Goal: Information Seeking & Learning: Learn about a topic

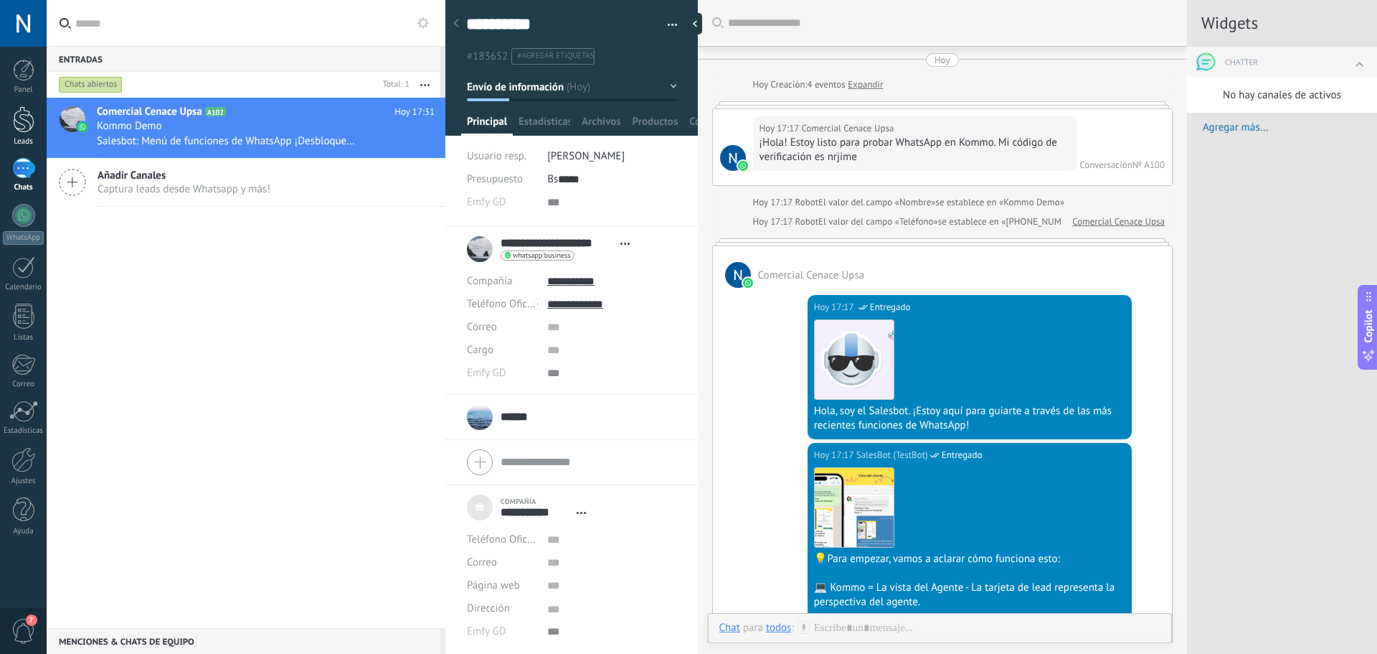
click at [22, 126] on div at bounding box center [24, 119] width 22 height 27
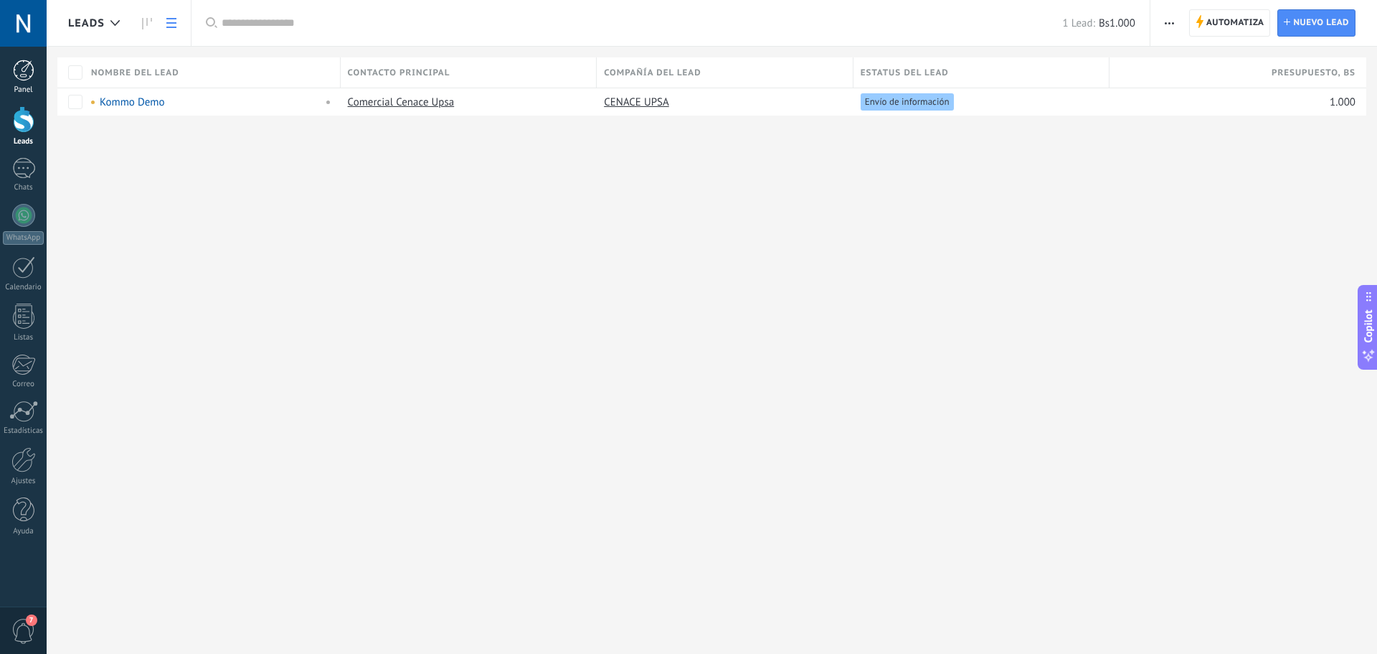
click at [29, 85] on div "Panel" at bounding box center [24, 89] width 42 height 9
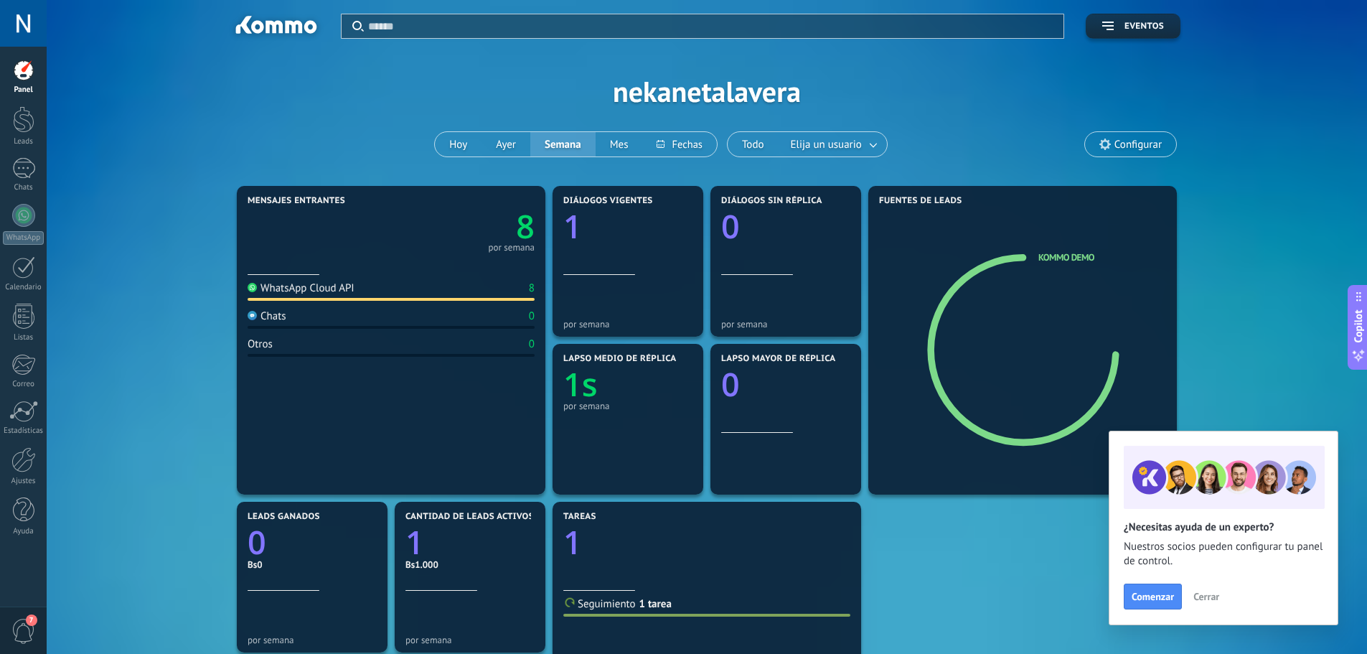
click at [529, 226] on text "8" at bounding box center [525, 226] width 19 height 44
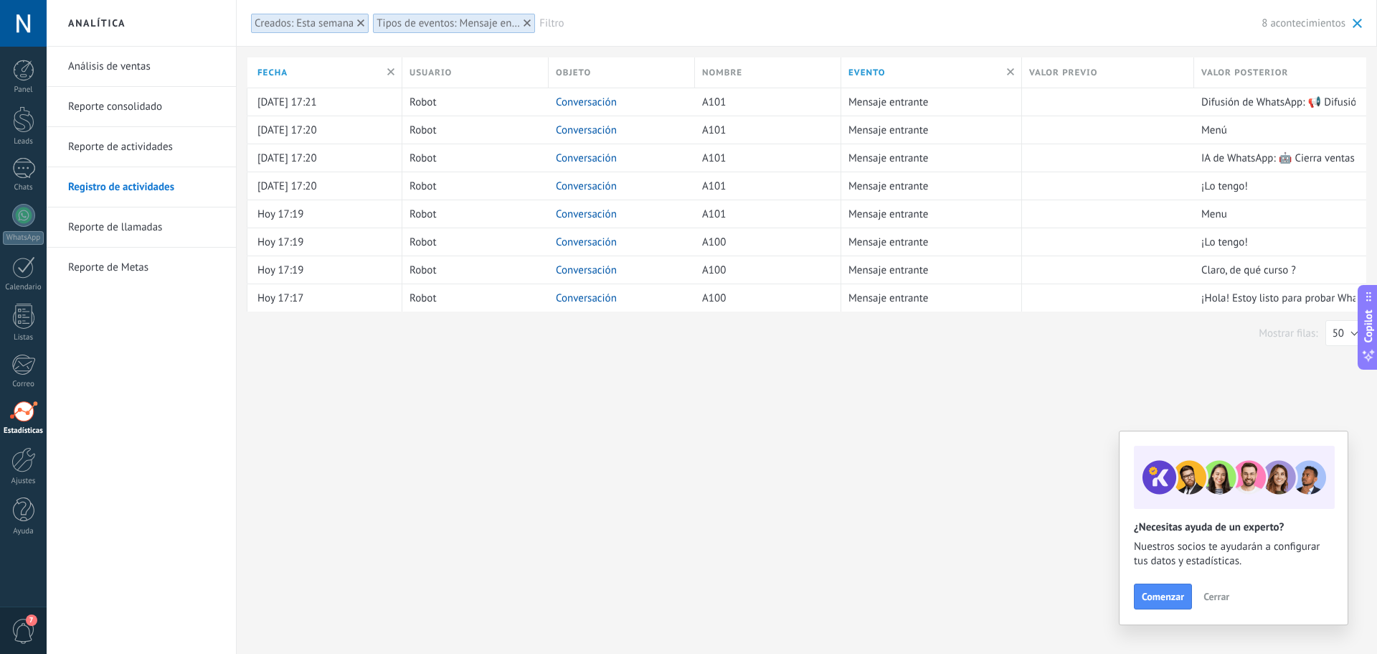
click at [126, 147] on link "Reporte de actividades" at bounding box center [145, 147] width 154 height 40
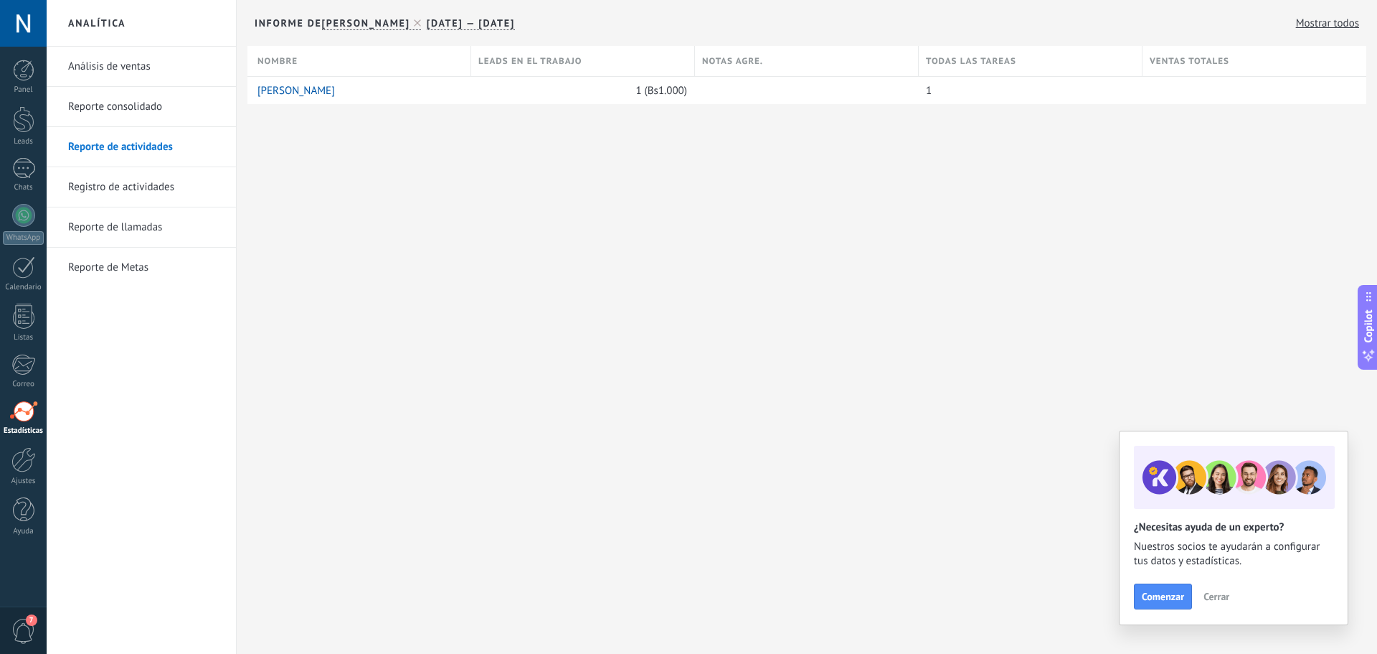
click at [128, 110] on link "Reporte consolidado" at bounding box center [145, 107] width 154 height 40
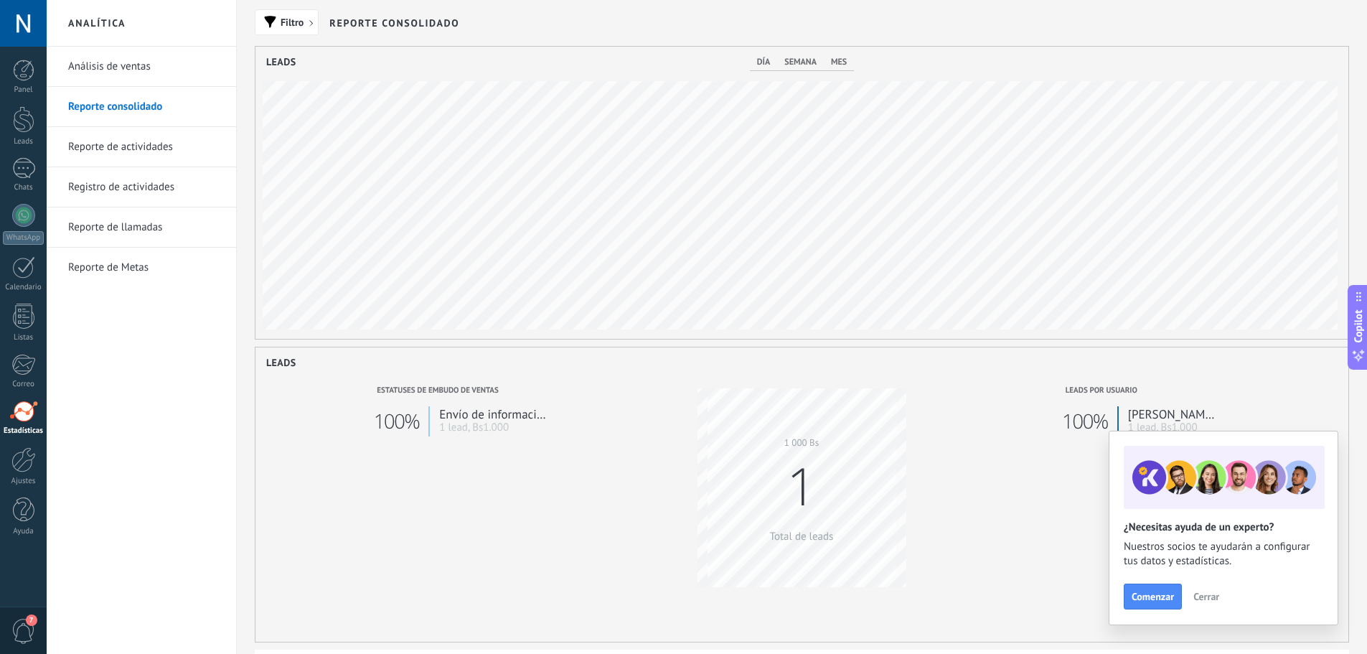
scroll to position [292, 1093]
click at [149, 67] on link "Análisis de ventas" at bounding box center [145, 67] width 154 height 40
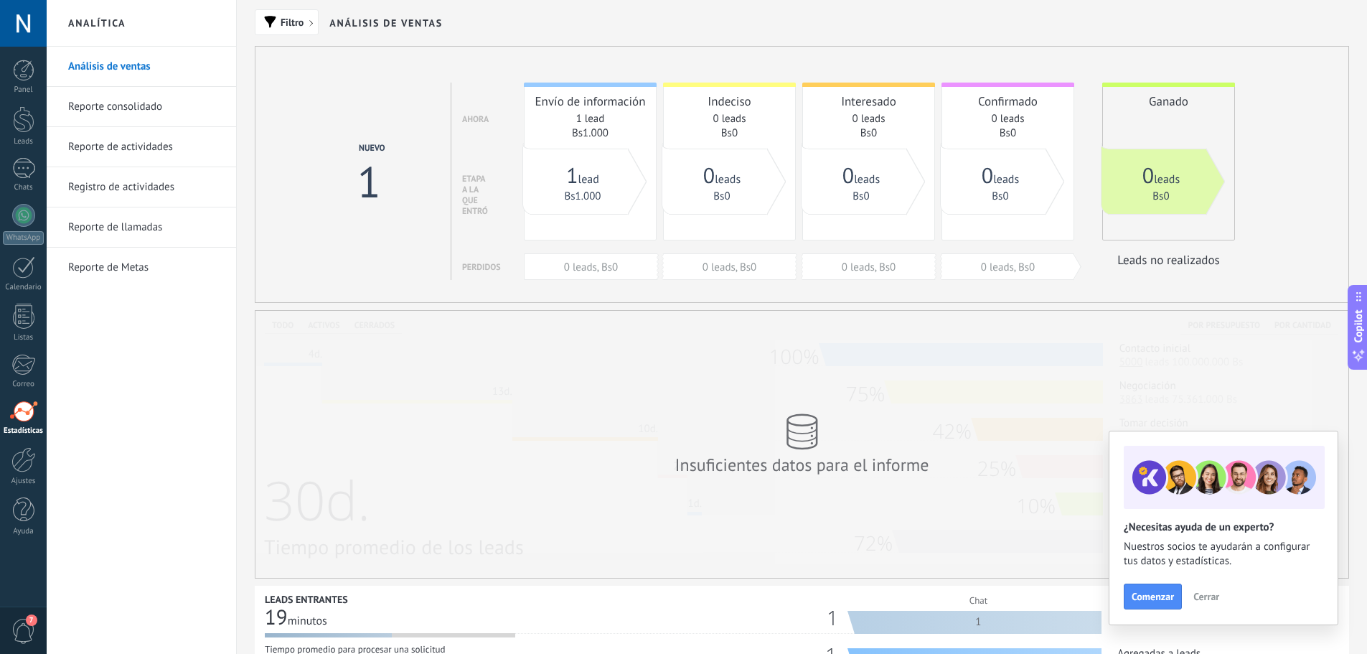
click at [132, 266] on link "Reporte de Metas" at bounding box center [145, 268] width 154 height 40
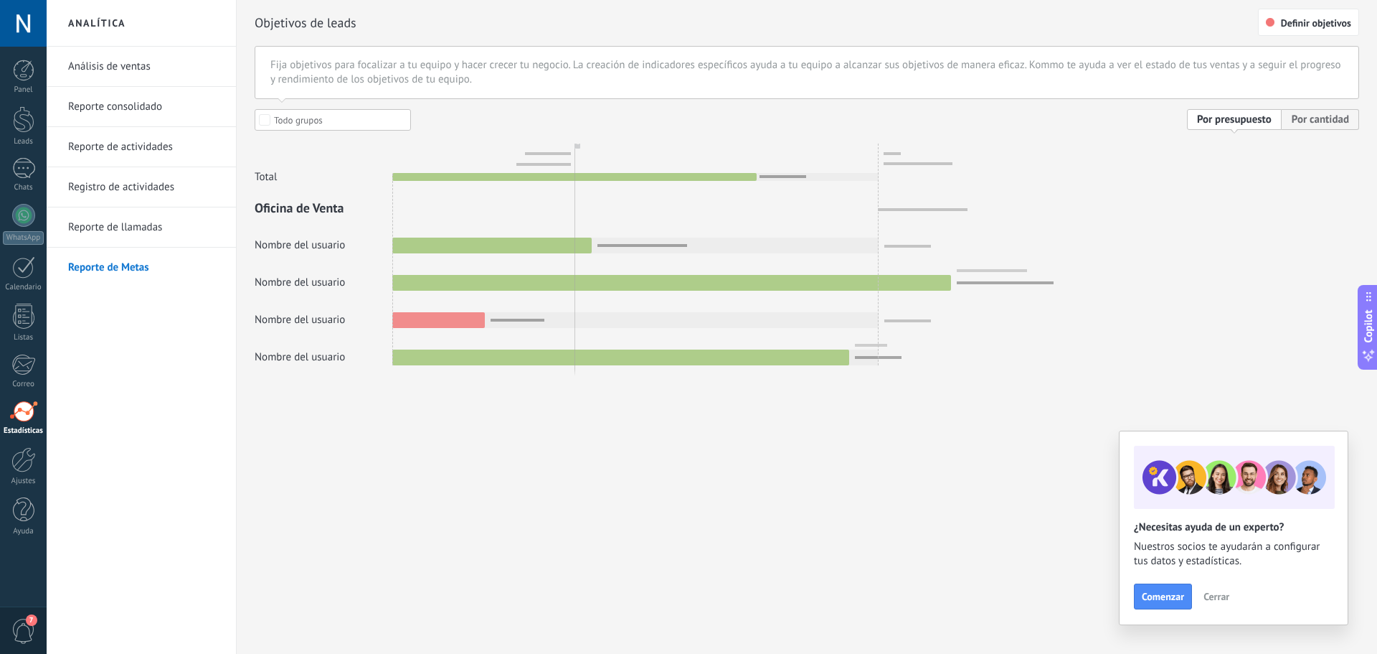
click at [465, 317] on div at bounding box center [807, 237] width 1105 height 256
click at [464, 321] on div at bounding box center [807, 237] width 1105 height 256
click at [514, 316] on div at bounding box center [807, 237] width 1105 height 256
click at [531, 282] on div at bounding box center [807, 237] width 1105 height 256
drag, startPoint x: 495, startPoint y: 237, endPoint x: 420, endPoint y: 246, distance: 75.9
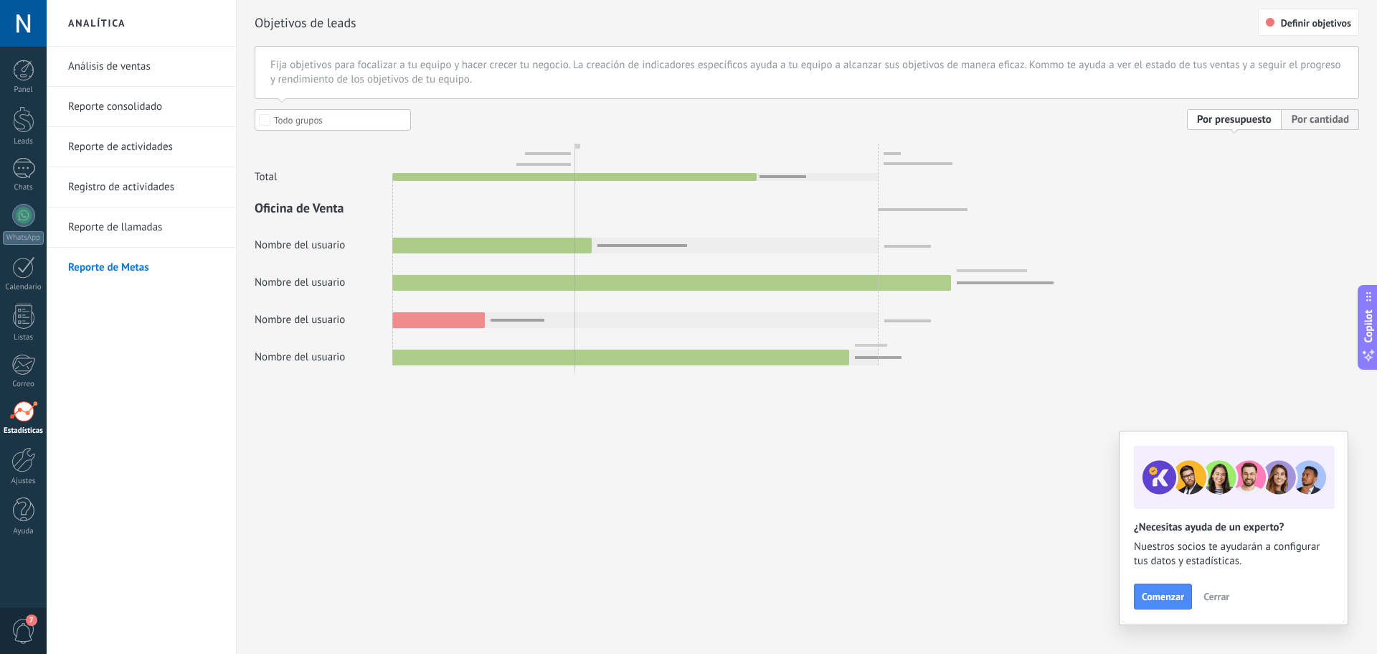
click at [486, 240] on div at bounding box center [807, 237] width 1105 height 256
click at [276, 236] on div at bounding box center [807, 237] width 1105 height 256
click at [276, 240] on div at bounding box center [807, 237] width 1105 height 256
click at [276, 242] on div at bounding box center [807, 237] width 1105 height 256
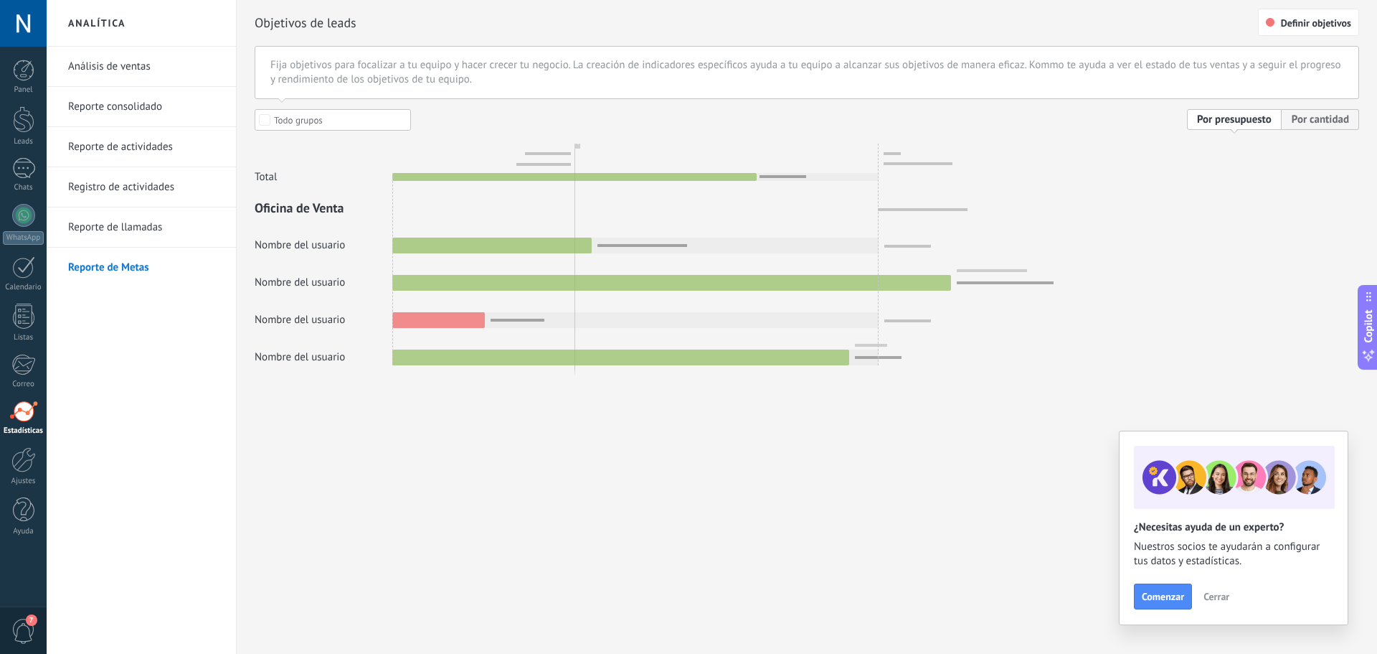
click at [132, 70] on link "Análisis de ventas" at bounding box center [145, 67] width 154 height 40
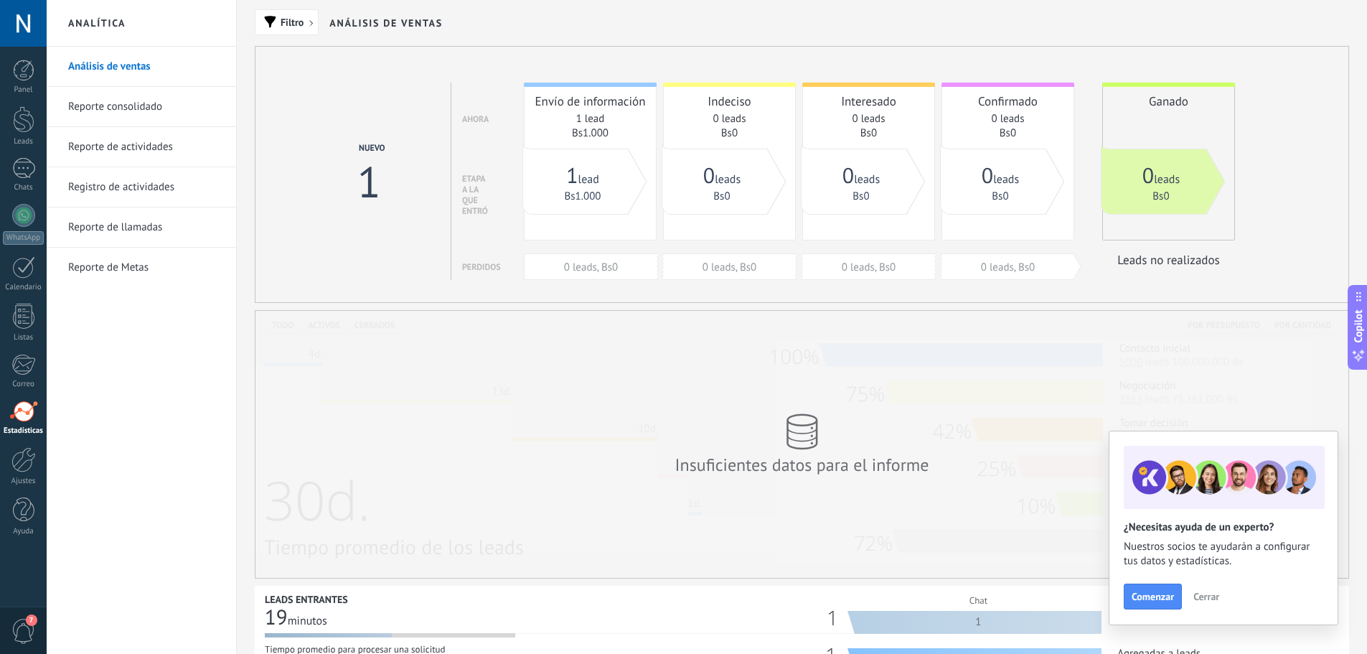
click at [598, 133] on link "Bs1.000" at bounding box center [590, 133] width 37 height 14
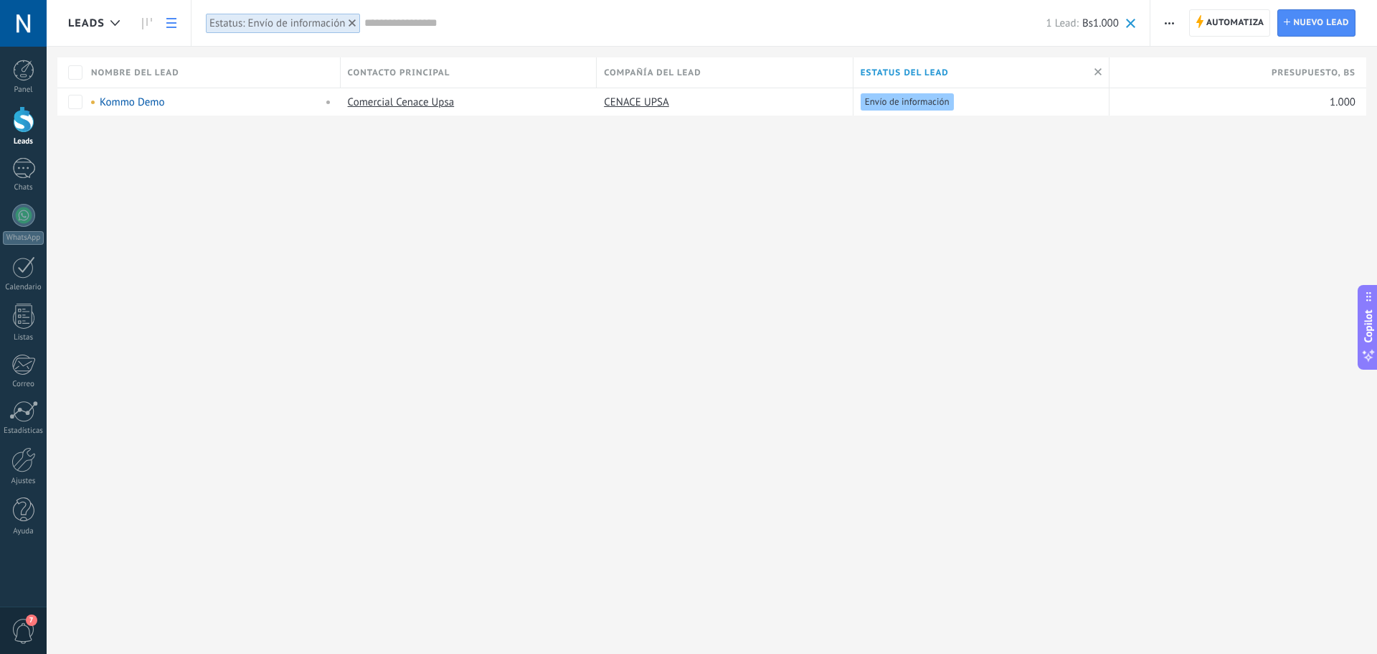
click at [13, 128] on div at bounding box center [24, 119] width 22 height 27
click at [28, 70] on div at bounding box center [24, 71] width 22 height 22
